Goal: Information Seeking & Learning: Learn about a topic

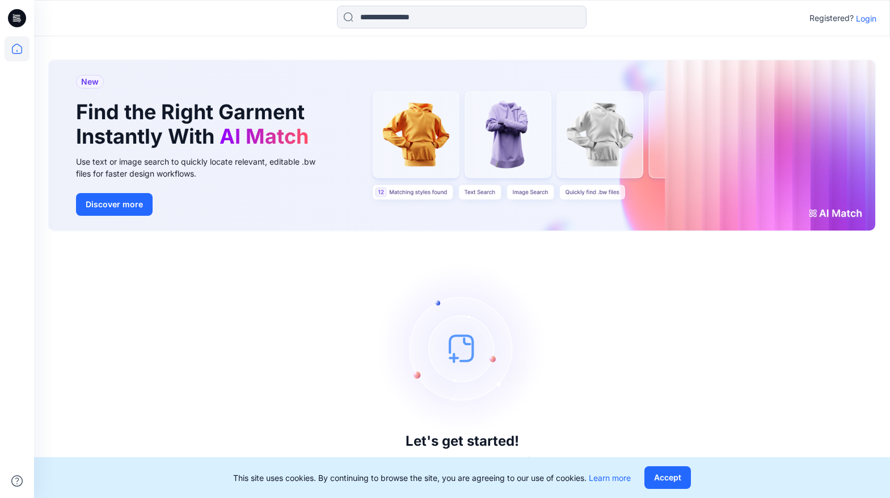
click at [864, 21] on p "Login" at bounding box center [866, 18] width 20 height 12
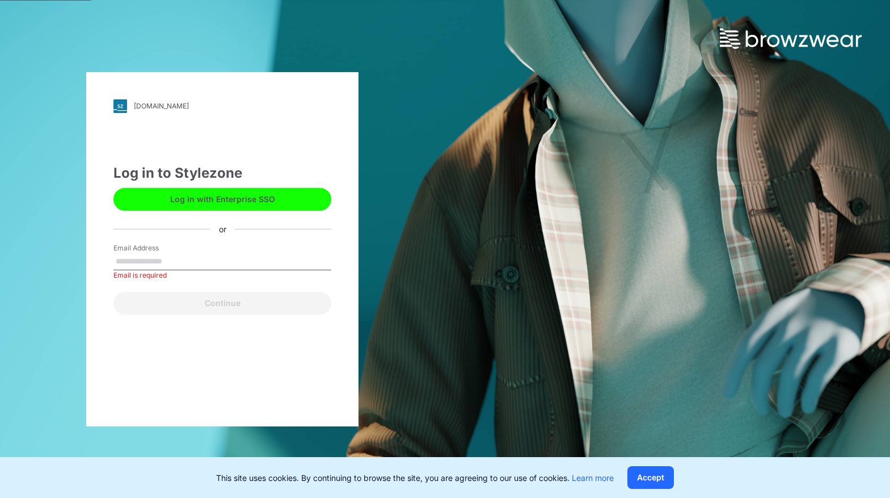
click at [181, 250] on label "Email Address" at bounding box center [153, 248] width 79 height 10
click at [181, 253] on input "Email Address" at bounding box center [223, 261] width 218 height 17
click at [165, 263] on input "Email Address" at bounding box center [223, 261] width 218 height 17
type input "**********"
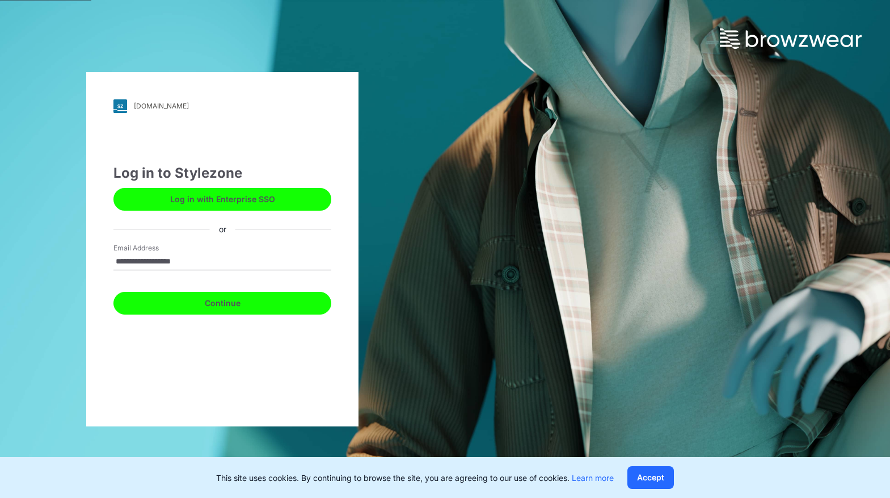
click at [204, 295] on button "Continue" at bounding box center [223, 303] width 218 height 23
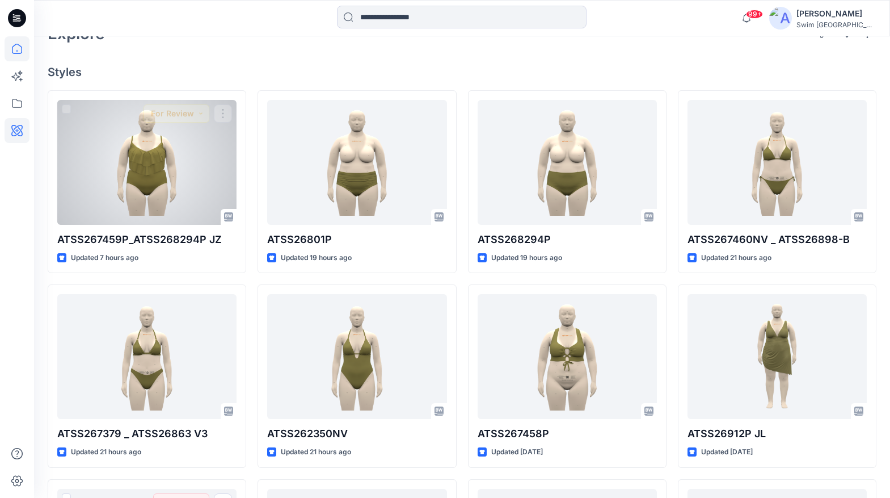
scroll to position [226, 0]
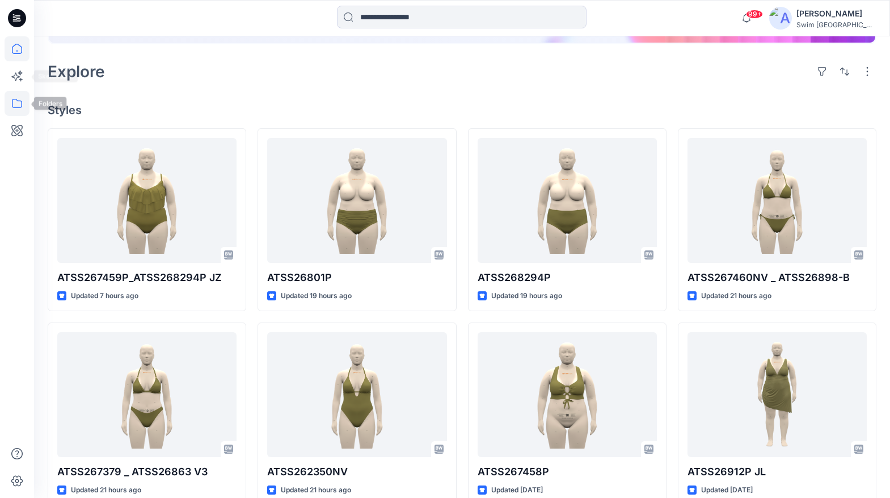
click at [16, 104] on icon at bounding box center [17, 103] width 25 height 25
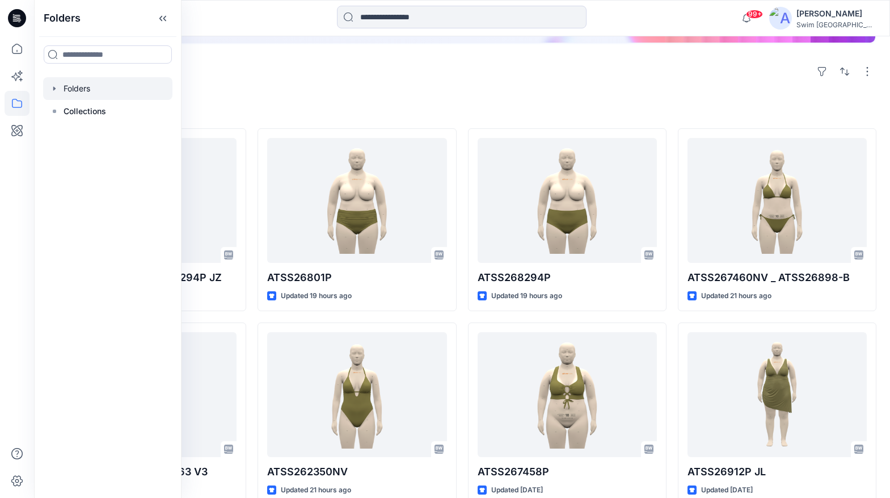
click at [111, 91] on div at bounding box center [107, 88] width 129 height 23
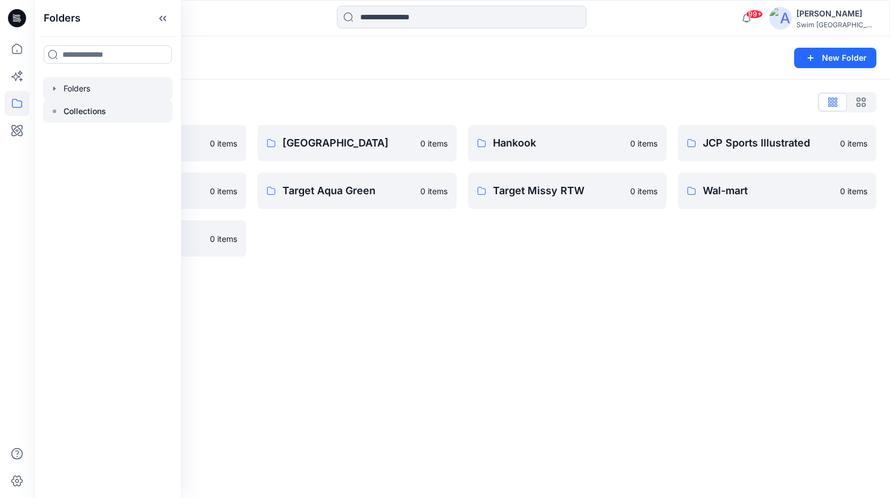
click at [99, 109] on p "Collections" at bounding box center [85, 111] width 43 height 14
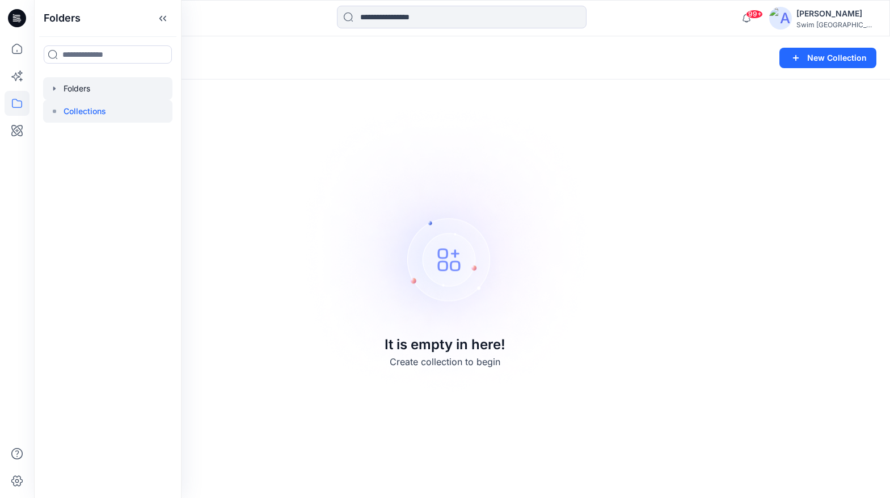
click at [87, 86] on div at bounding box center [107, 88] width 129 height 23
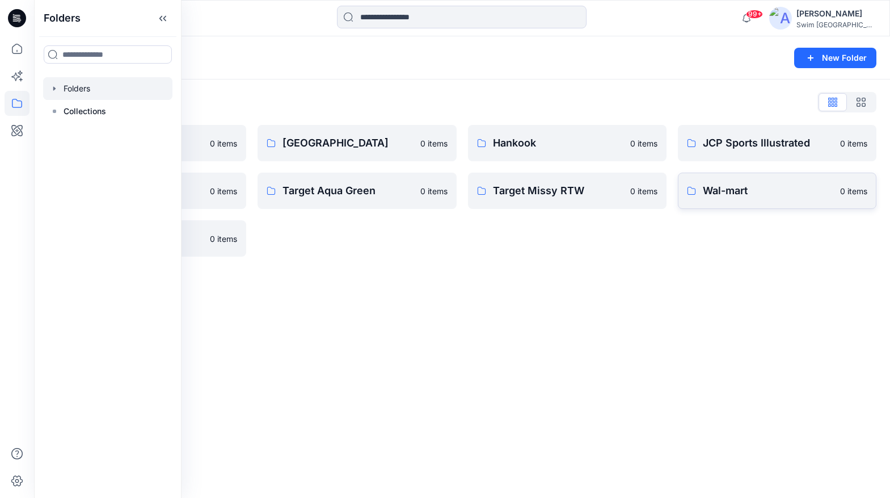
click at [816, 191] on p "Wal-mart" at bounding box center [768, 191] width 131 height 16
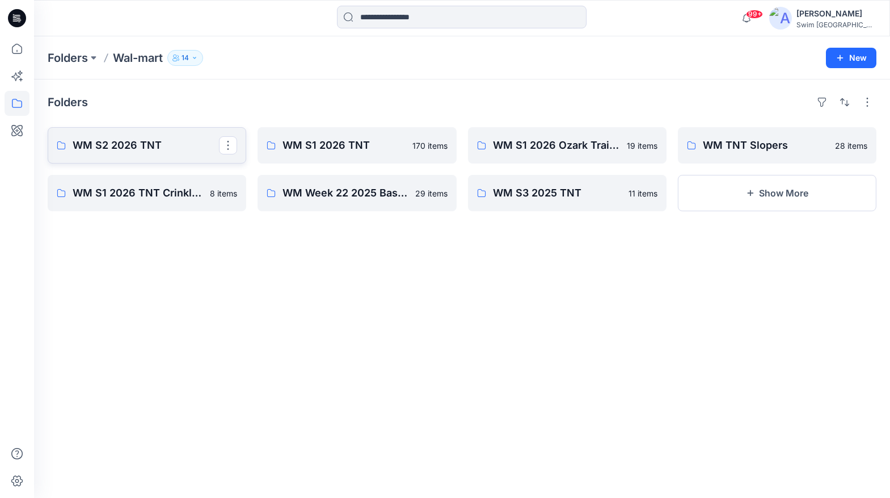
click at [179, 156] on link "WM S2 2026 TNT" at bounding box center [147, 145] width 199 height 36
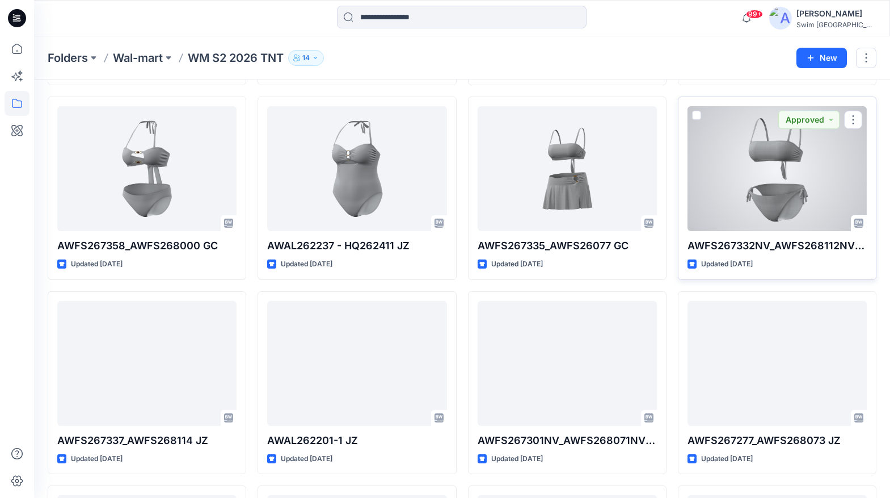
scroll to position [429, 0]
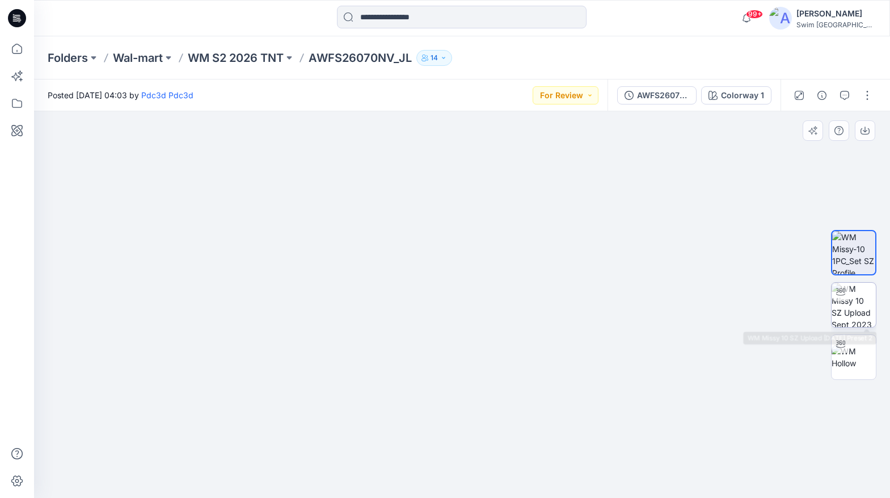
click at [845, 313] on img at bounding box center [854, 305] width 44 height 44
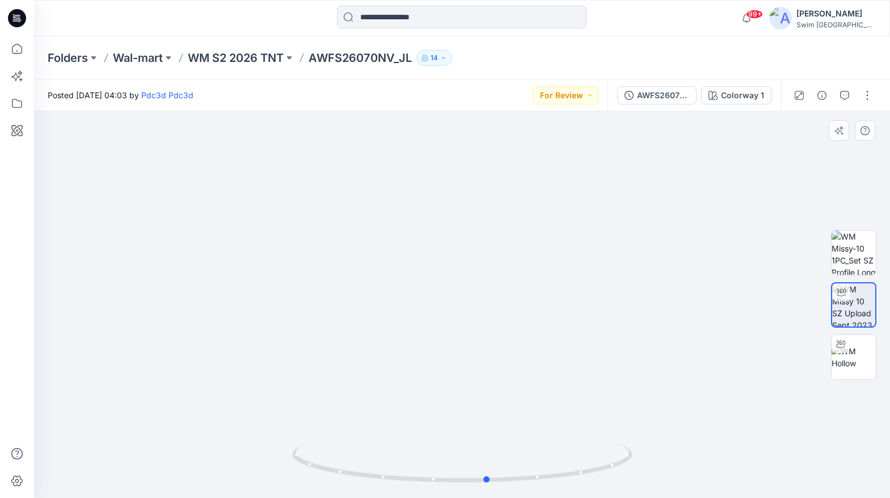
drag, startPoint x: 398, startPoint y: 479, endPoint x: 424, endPoint y: 407, distance: 76.5
click at [424, 407] on div at bounding box center [462, 304] width 856 height 386
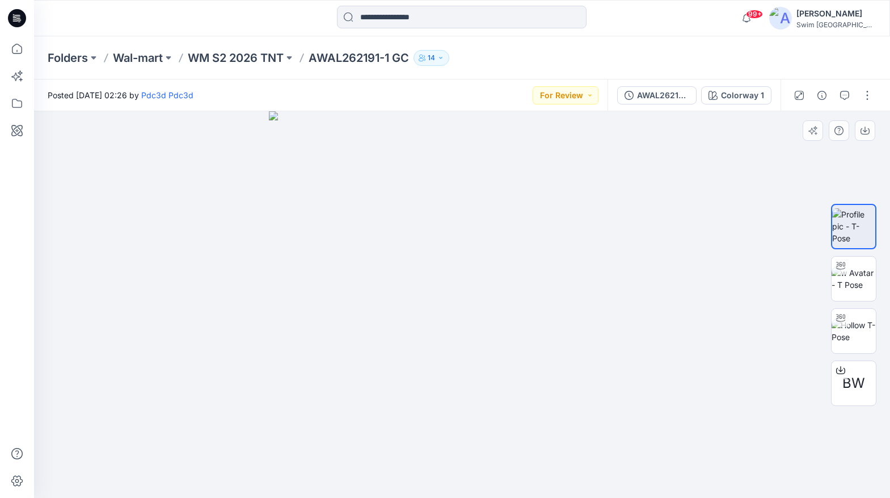
drag, startPoint x: 472, startPoint y: 416, endPoint x: 530, endPoint y: 353, distance: 85.6
click at [530, 353] on img at bounding box center [462, 304] width 386 height 386
click at [860, 267] on img at bounding box center [854, 279] width 44 height 24
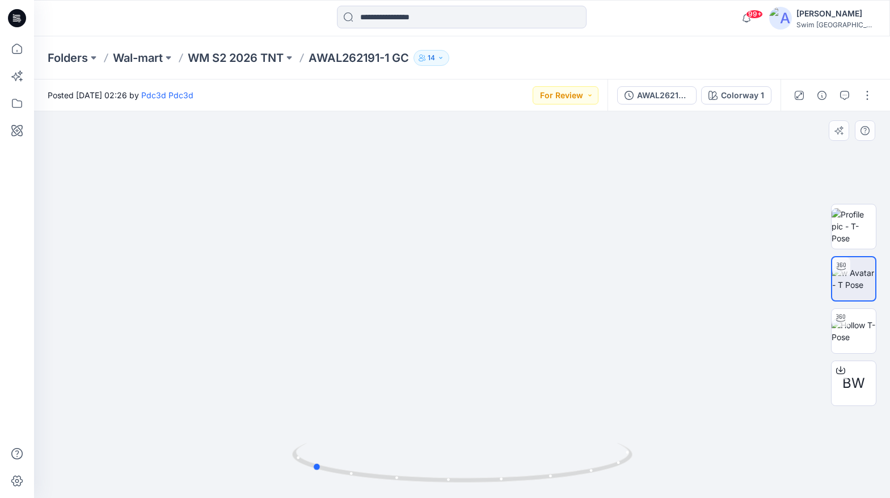
drag, startPoint x: 460, startPoint y: 476, endPoint x: 650, endPoint y: 423, distance: 197.3
click at [650, 423] on div at bounding box center [462, 304] width 856 height 386
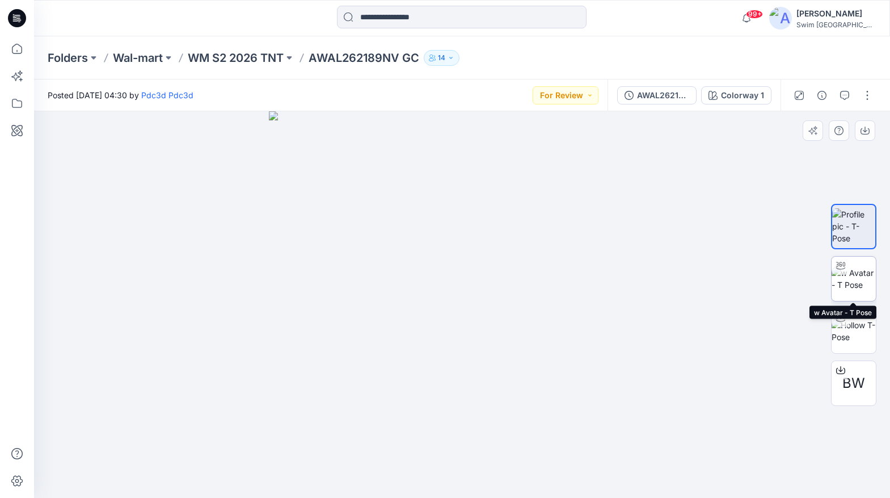
click at [843, 284] on img at bounding box center [854, 279] width 44 height 24
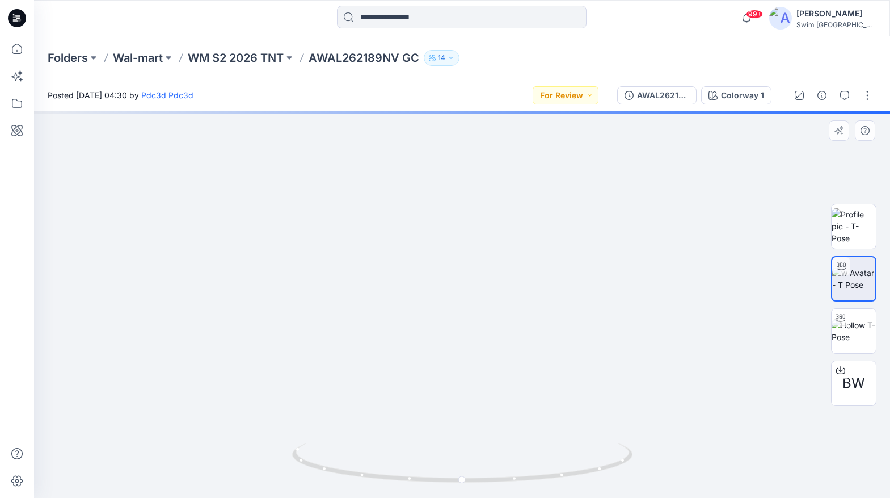
drag, startPoint x: 456, startPoint y: 201, endPoint x: 436, endPoint y: 492, distance: 291.8
click at [436, 492] on div at bounding box center [462, 304] width 856 height 386
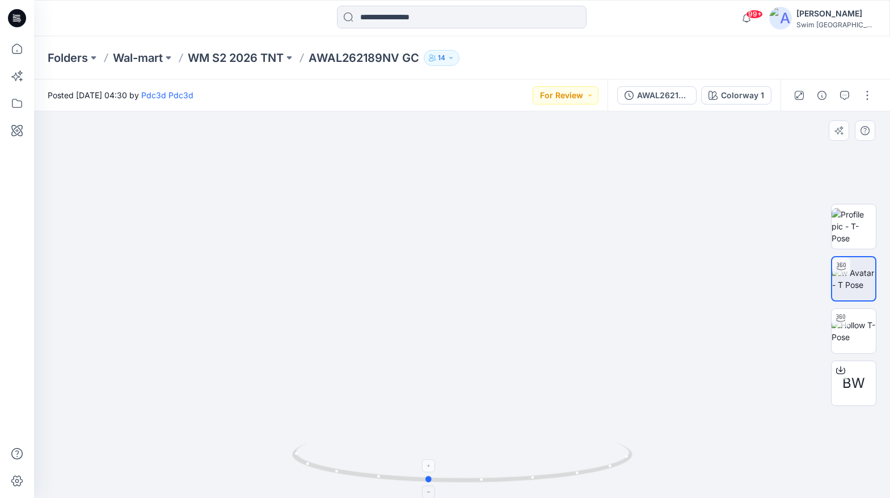
drag, startPoint x: 460, startPoint y: 478, endPoint x: 421, endPoint y: 459, distance: 43.4
click at [421, 460] on icon at bounding box center [463, 464] width 343 height 43
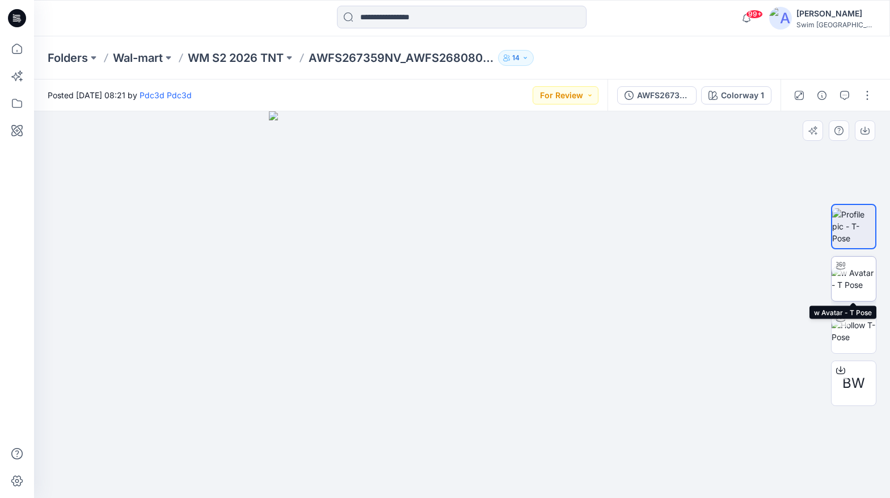
click at [854, 278] on img at bounding box center [854, 279] width 44 height 24
click at [850, 271] on img at bounding box center [854, 279] width 44 height 24
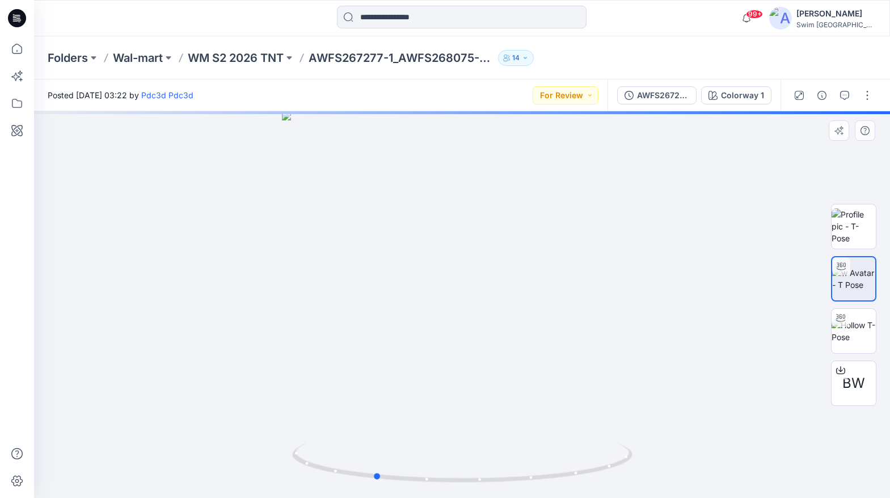
drag, startPoint x: 468, startPoint y: 485, endPoint x: 380, endPoint y: 440, distance: 99.0
click at [380, 440] on div at bounding box center [462, 304] width 856 height 386
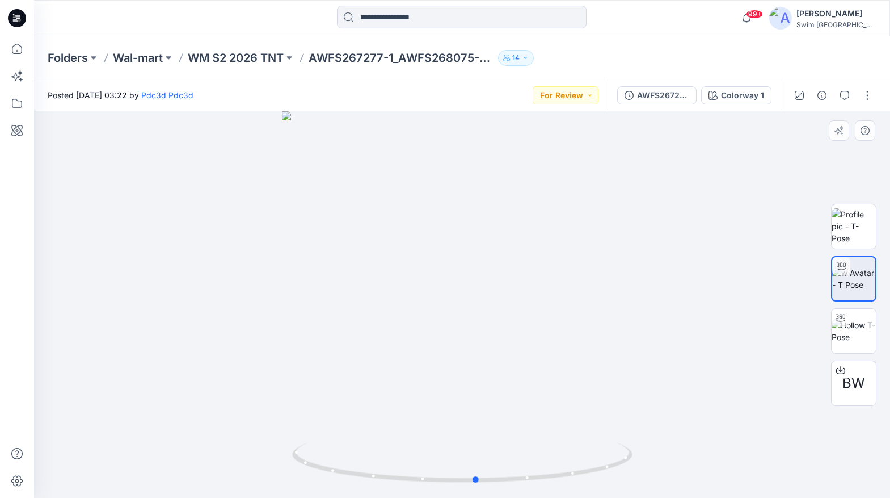
drag, startPoint x: 381, startPoint y: 441, endPoint x: 480, endPoint y: 412, distance: 102.9
click at [480, 412] on div at bounding box center [462, 304] width 856 height 386
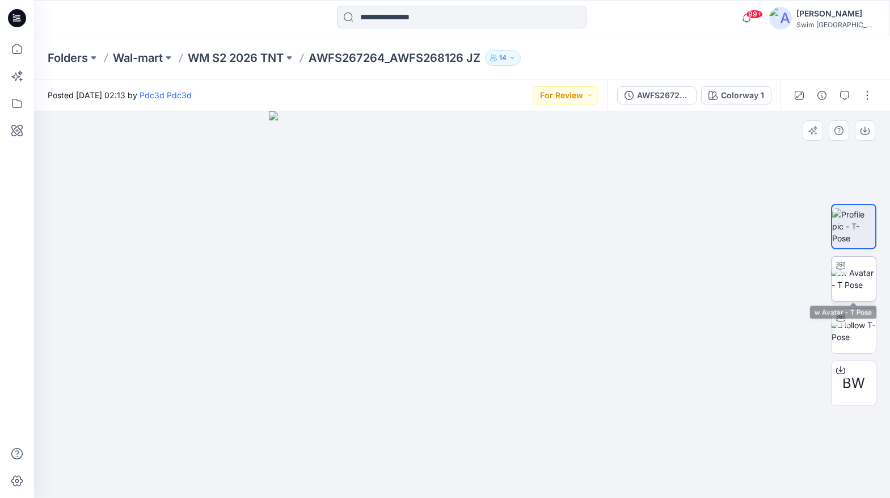
click at [847, 288] on img at bounding box center [854, 279] width 44 height 24
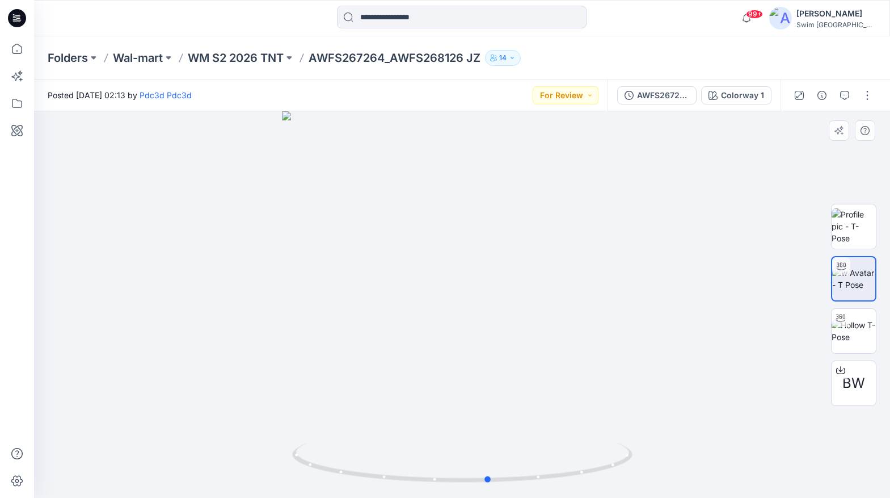
drag, startPoint x: 411, startPoint y: 457, endPoint x: 438, endPoint y: 421, distance: 45.5
click at [438, 421] on div at bounding box center [462, 304] width 856 height 386
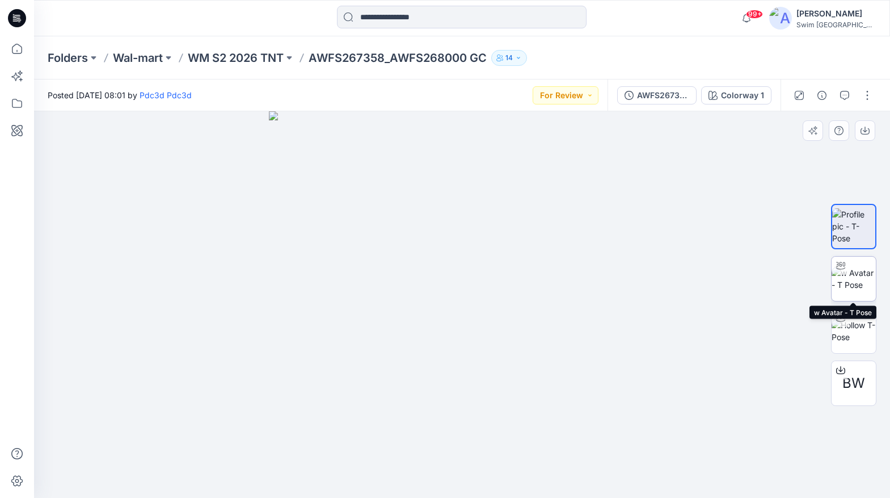
click at [853, 283] on img at bounding box center [854, 279] width 44 height 24
click at [839, 275] on img at bounding box center [854, 279] width 44 height 24
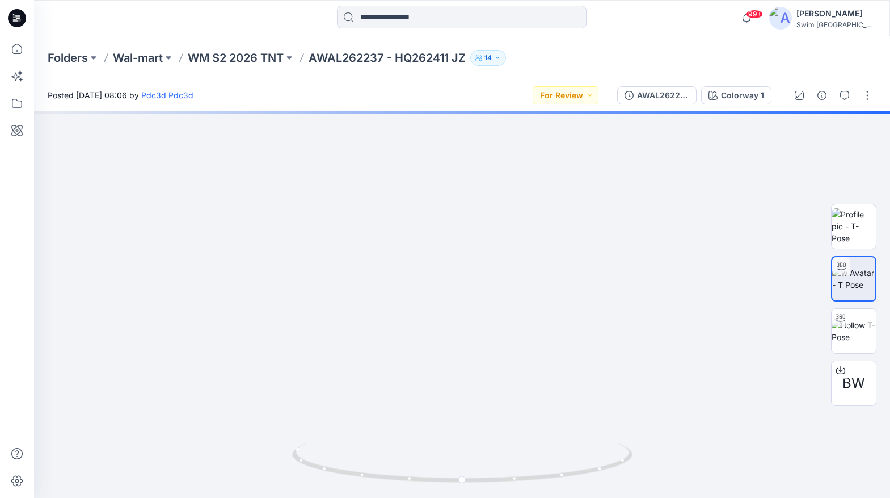
drag, startPoint x: 484, startPoint y: 198, endPoint x: 483, endPoint y: 526, distance: 328.0
click at [483, 497] on html "99+ Notifications Pdc3d Pdc3d has updated ATSS267459P_ATSS268294P JZ with ATSS2…" at bounding box center [445, 249] width 890 height 498
click at [423, 470] on icon at bounding box center [463, 464] width 343 height 43
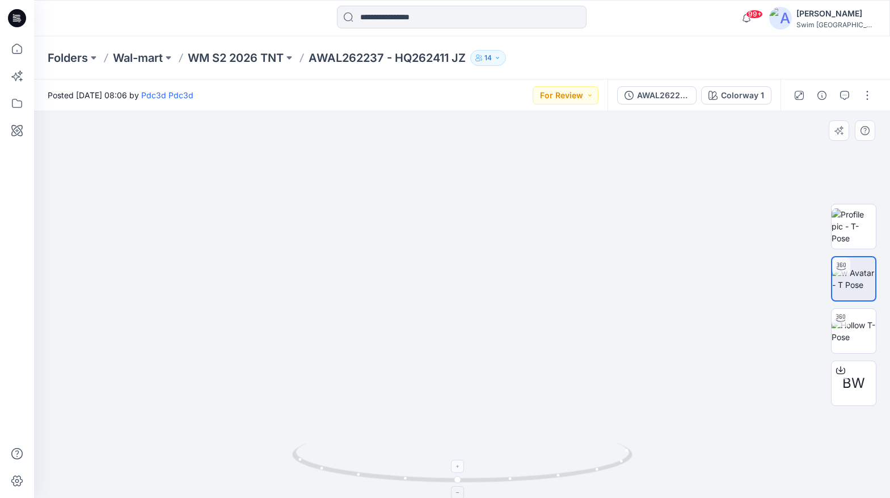
drag, startPoint x: 453, startPoint y: 463, endPoint x: 496, endPoint y: 455, distance: 43.2
click at [496, 455] on icon at bounding box center [463, 464] width 343 height 43
